Goal: Complete application form

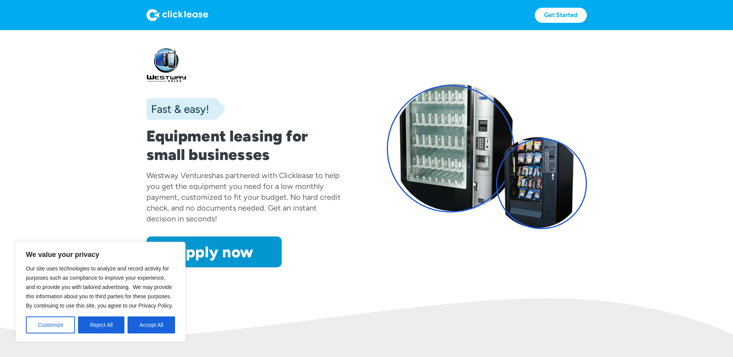
click at [117, 326] on button "Reject All" at bounding box center [101, 324] width 46 height 17
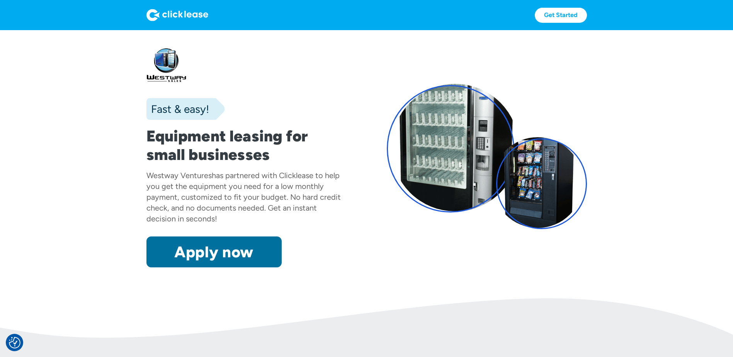
click at [219, 258] on link "Apply now" at bounding box center [213, 251] width 135 height 31
